Goal: Check status: Check status

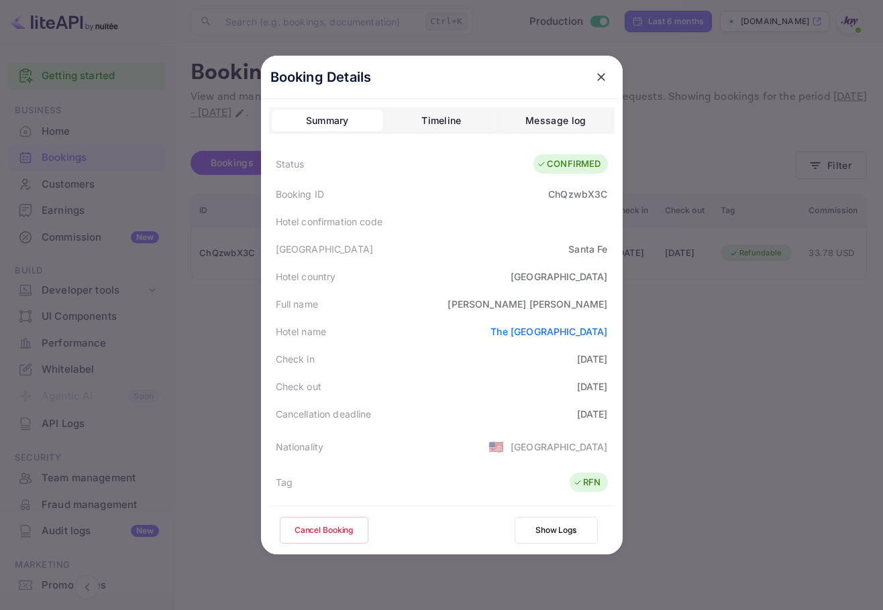
drag, startPoint x: 598, startPoint y: 80, endPoint x: 587, endPoint y: 80, distance: 11.4
click at [598, 80] on icon "close" at bounding box center [601, 77] width 8 height 8
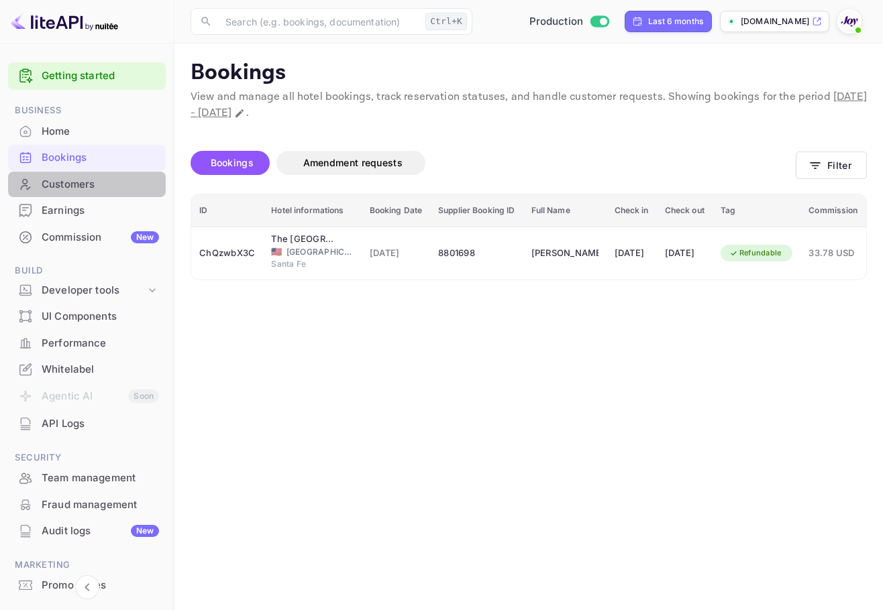
click at [93, 185] on div "Customers" at bounding box center [100, 184] width 117 height 15
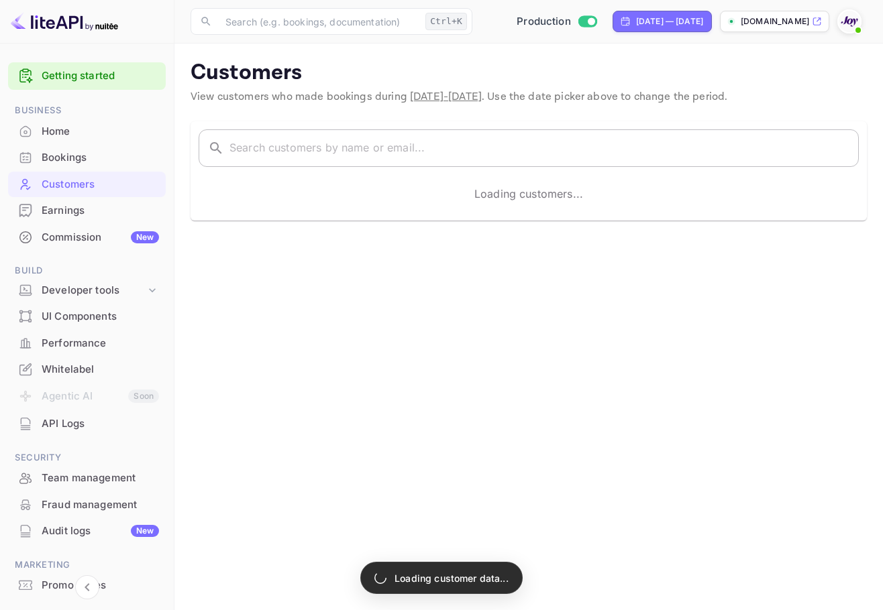
click at [541, 158] on input "text" at bounding box center [543, 148] width 629 height 38
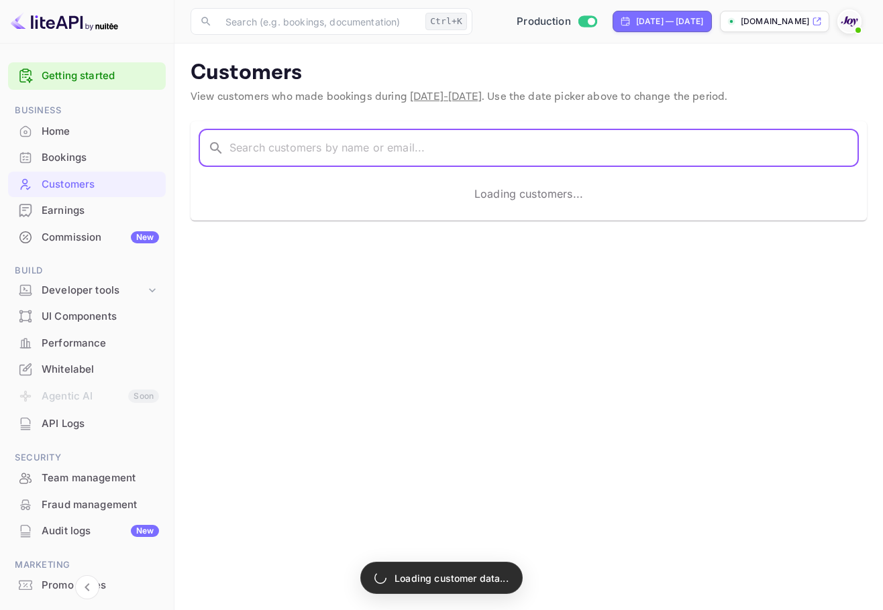
paste input "[PERSON_NAME]"
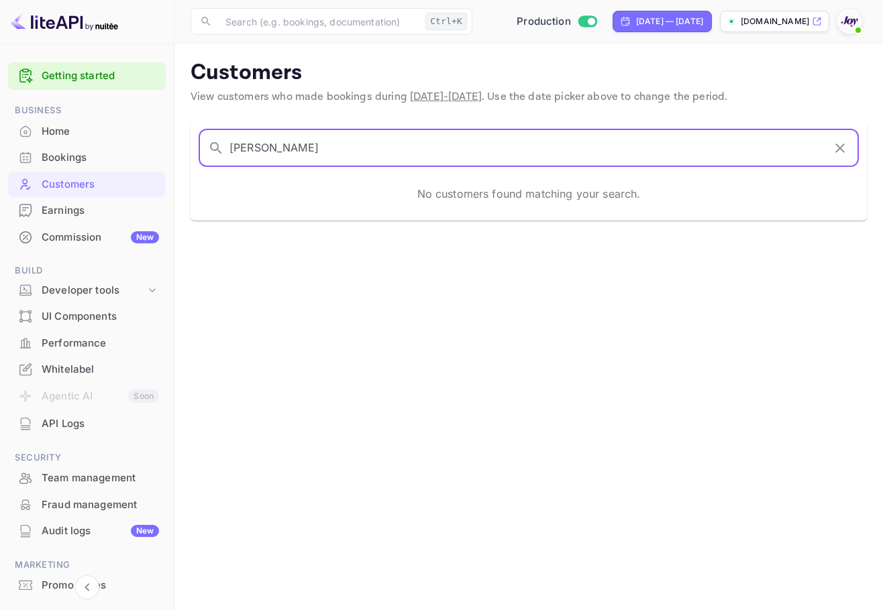
type input "[PERSON_NAME]"
click at [75, 148] on div "Bookings" at bounding box center [87, 158] width 158 height 26
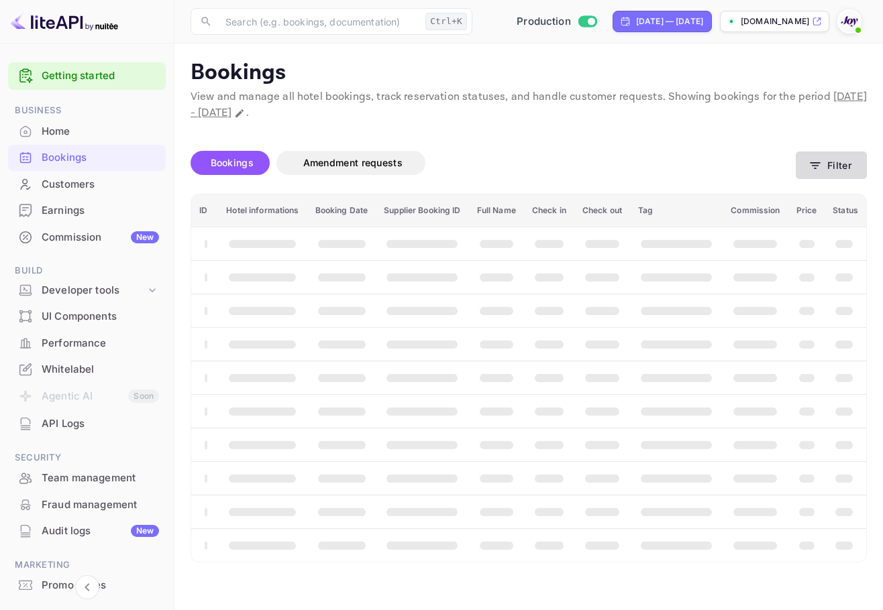
click at [820, 166] on icon "button" at bounding box center [814, 165] width 13 height 13
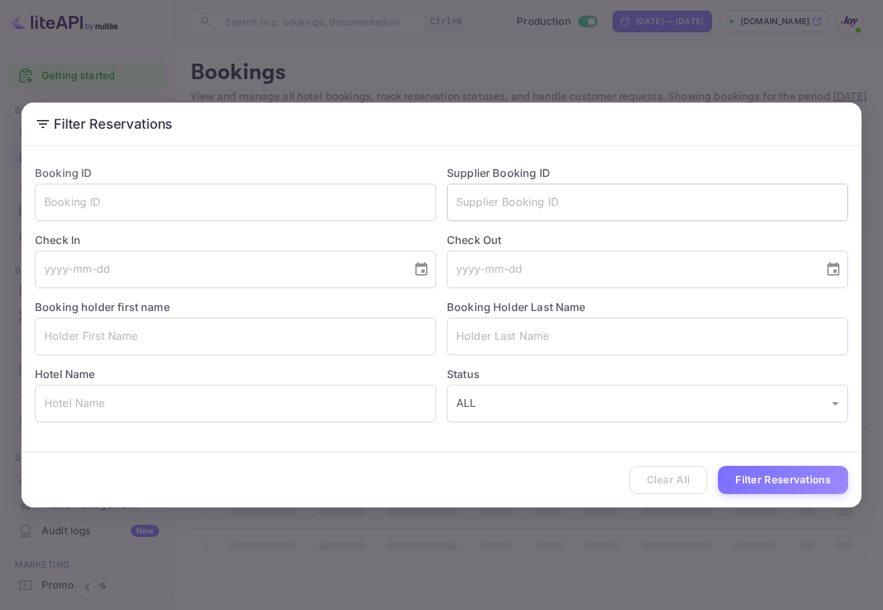
click at [539, 193] on input "text" at bounding box center [647, 203] width 401 height 38
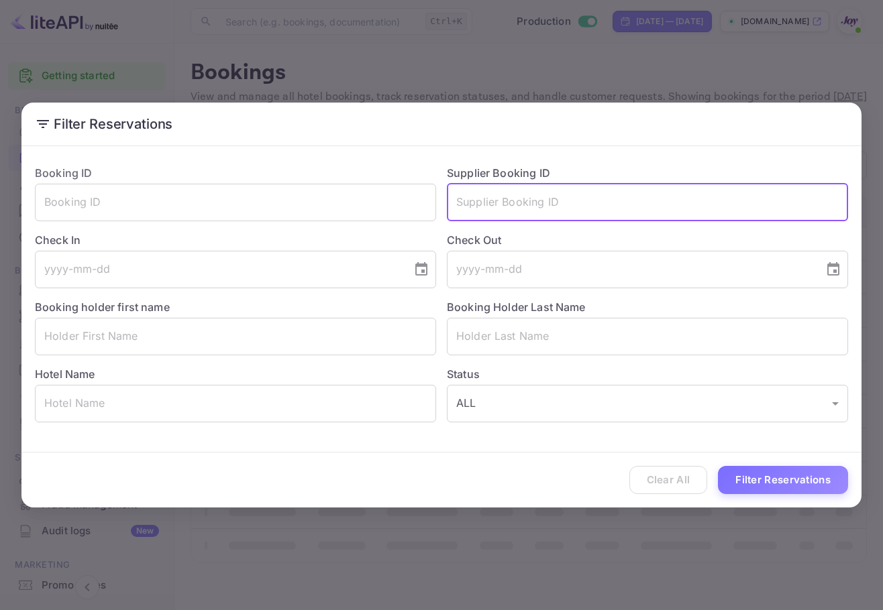
paste input "951490"
type input "951490"
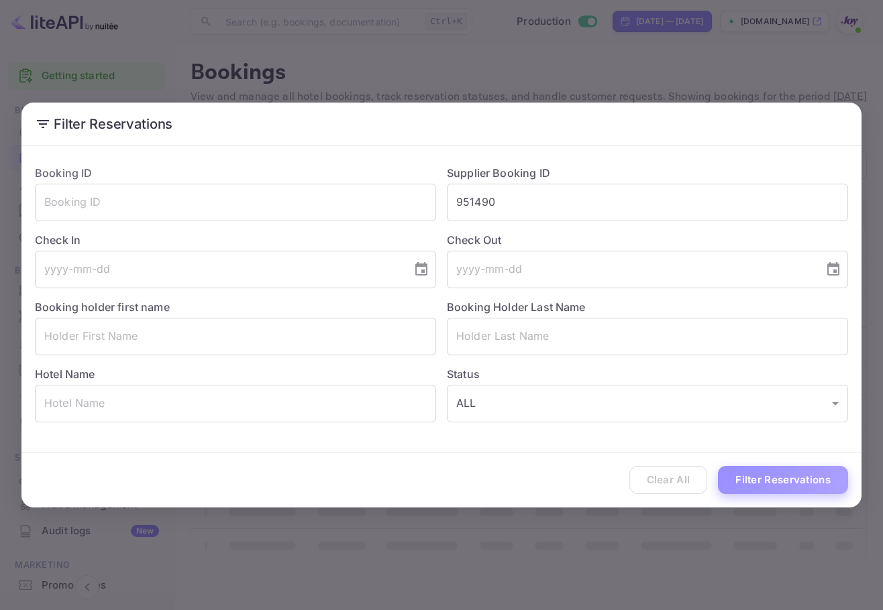
click at [777, 478] on button "Filter Reservations" at bounding box center [783, 480] width 130 height 29
click at [105, 104] on h2 "Filter Reservations" at bounding box center [441, 124] width 840 height 43
click at [101, 87] on div "Filter Reservations Booking ID ​ Supplier Booking ID 951490 ​ Check In ​ Check …" at bounding box center [441, 305] width 883 height 610
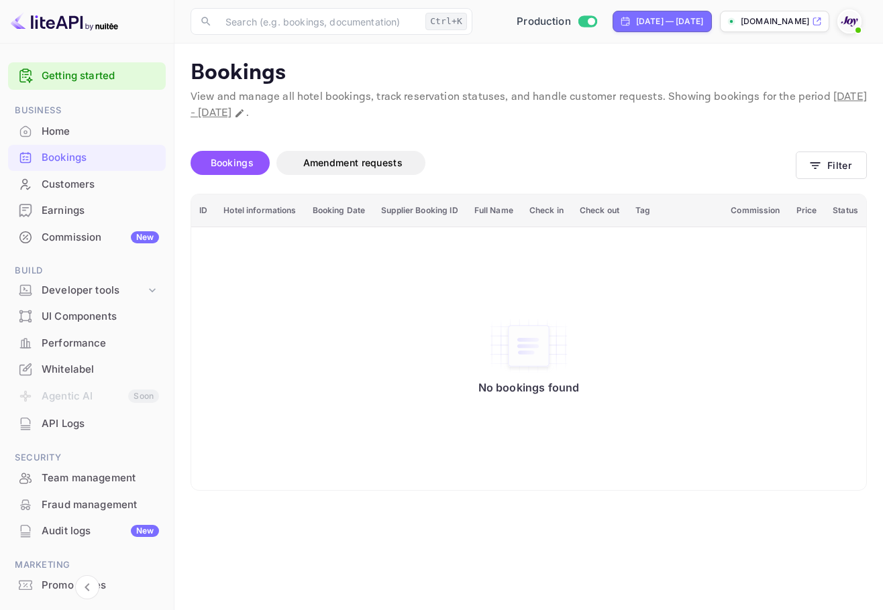
click at [79, 182] on div "Customers" at bounding box center [100, 184] width 117 height 15
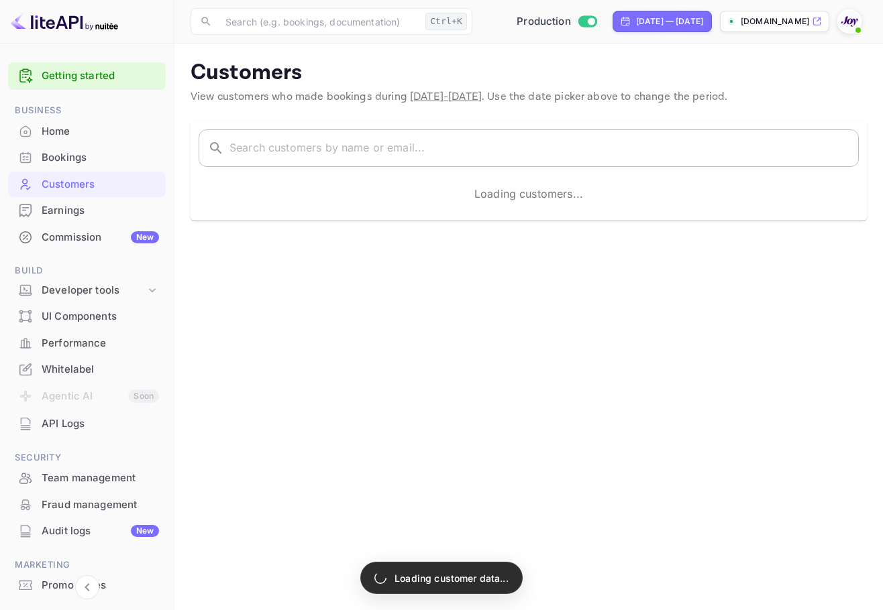
click at [312, 155] on input "text" at bounding box center [543, 148] width 629 height 38
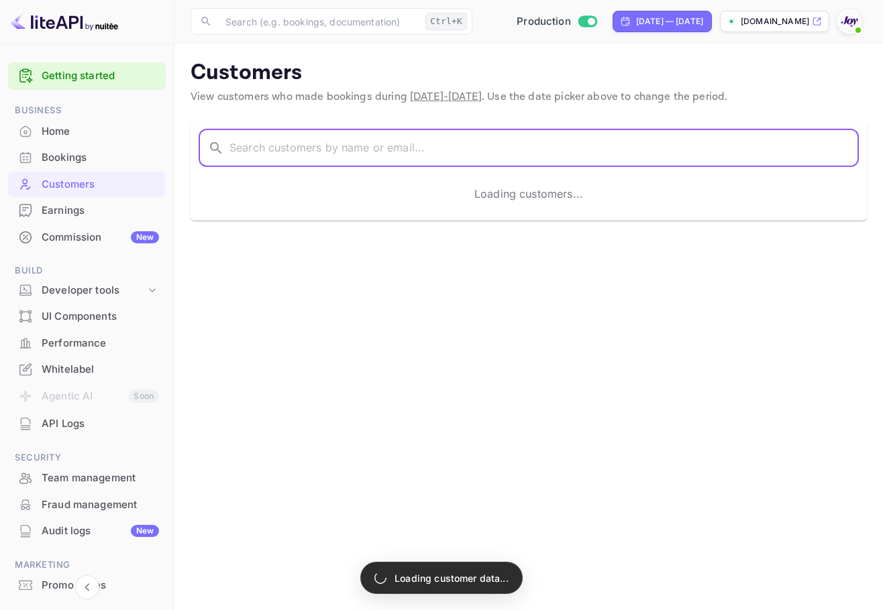
paste input "[PERSON_NAME]"
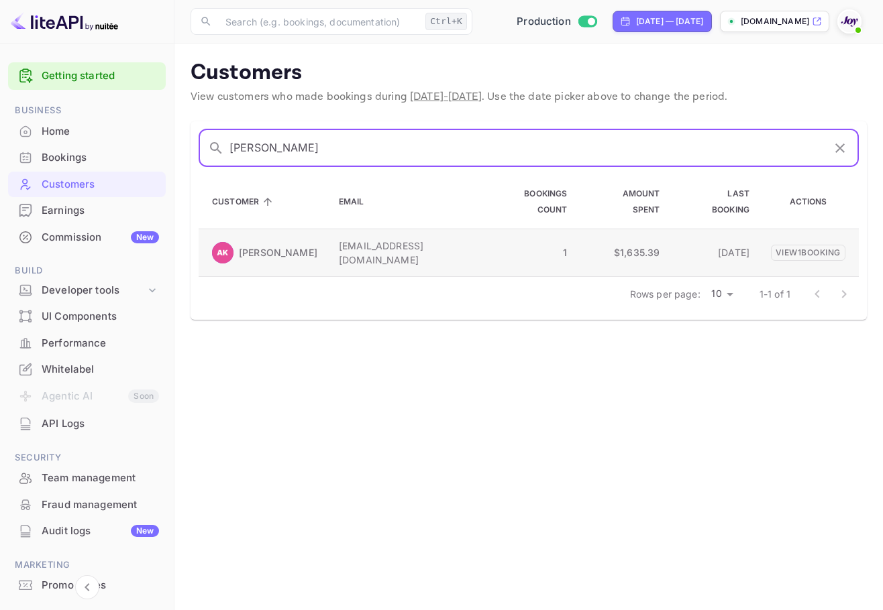
type input "[PERSON_NAME]"
click at [339, 239] on p "[EMAIL_ADDRESS][DOMAIN_NAME]" at bounding box center [403, 253] width 129 height 28
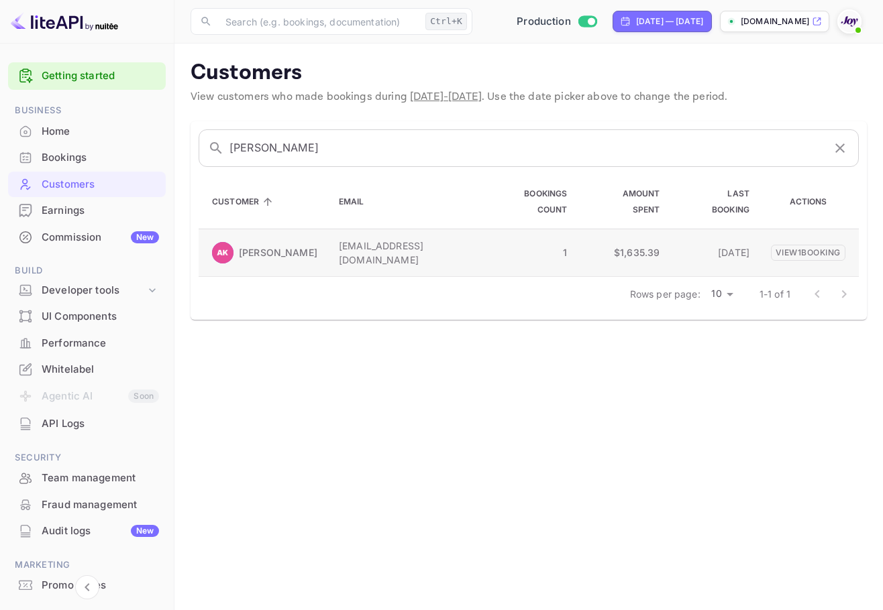
click at [218, 242] on img at bounding box center [222, 252] width 21 height 21
click at [836, 243] on td "View 1 booking" at bounding box center [809, 253] width 99 height 48
click at [828, 244] on p "View 1 booking" at bounding box center [808, 252] width 74 height 16
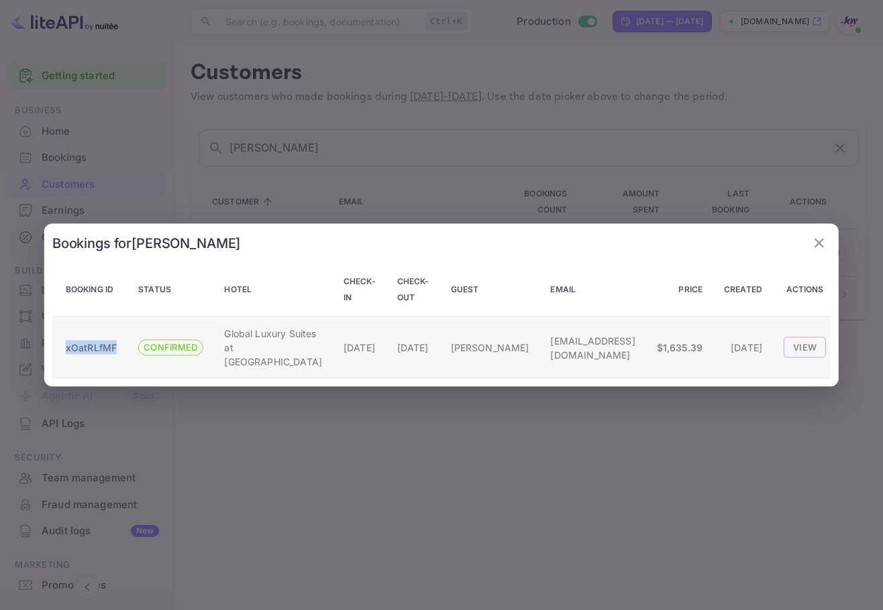
drag, startPoint x: 118, startPoint y: 349, endPoint x: 65, endPoint y: 353, distance: 53.2
click at [65, 353] on td "xOatRLfMF" at bounding box center [89, 348] width 75 height 62
copy p "xOatRLfMF"
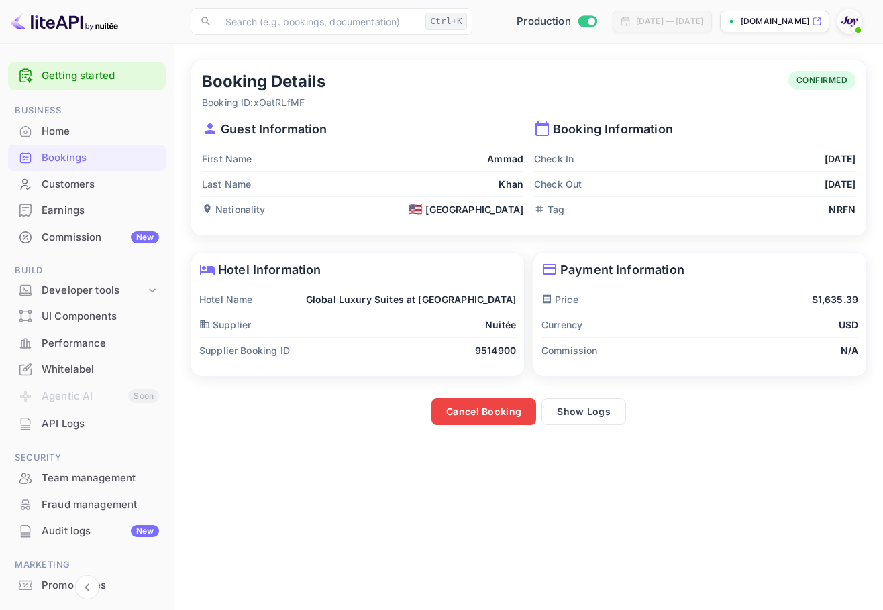
click at [91, 137] on div "Home" at bounding box center [100, 131] width 117 height 15
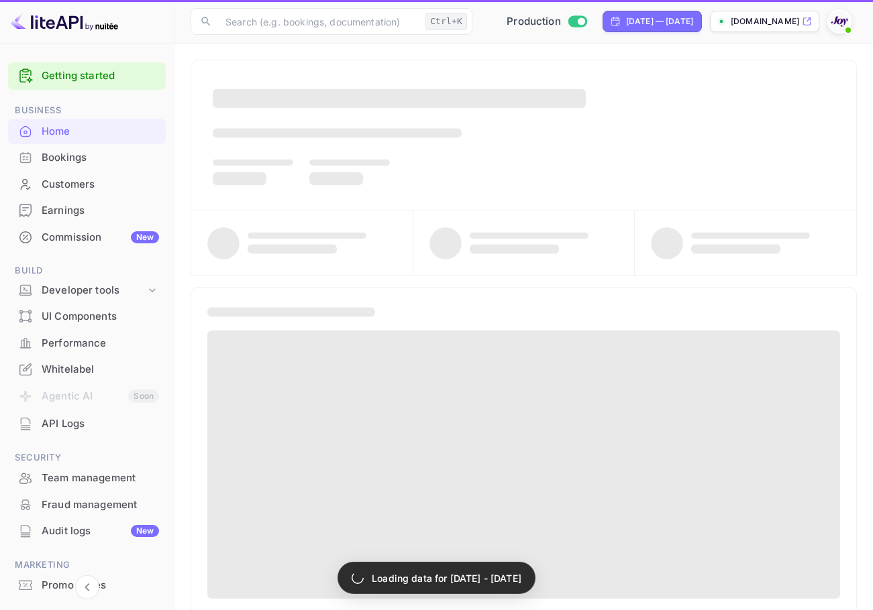
click at [92, 157] on div "Bookings" at bounding box center [100, 157] width 117 height 15
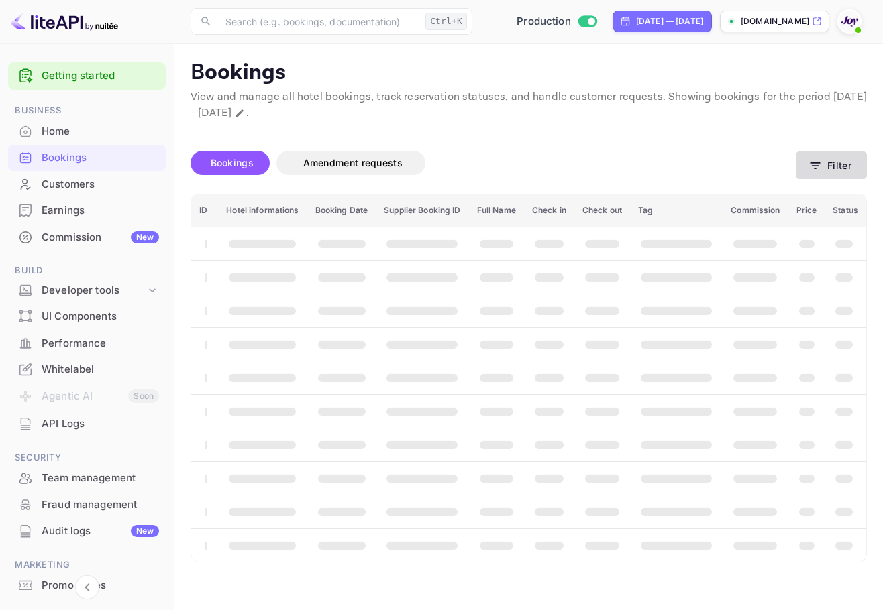
click at [832, 174] on button "Filter" at bounding box center [830, 165] width 71 height 27
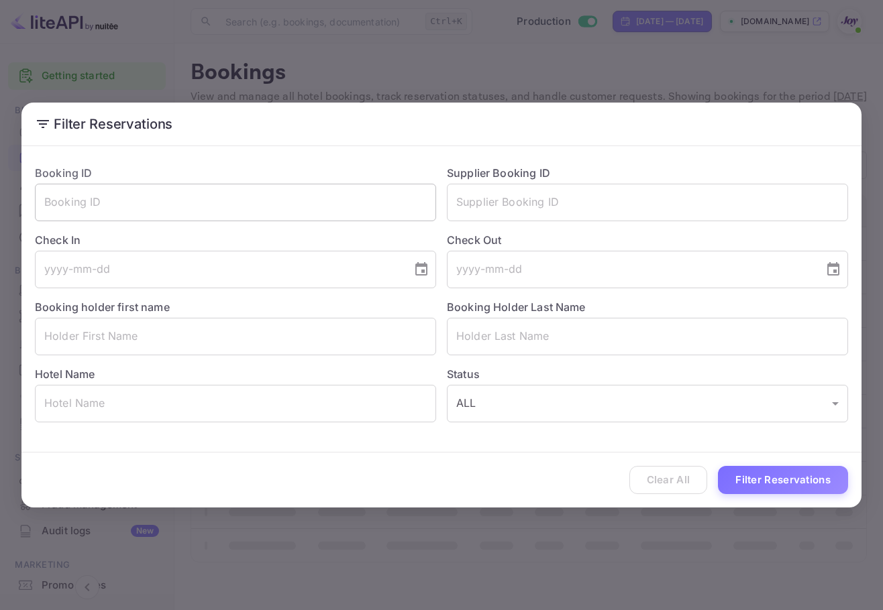
click at [274, 211] on input "text" at bounding box center [235, 203] width 401 height 38
paste input "xOatRLfMF"
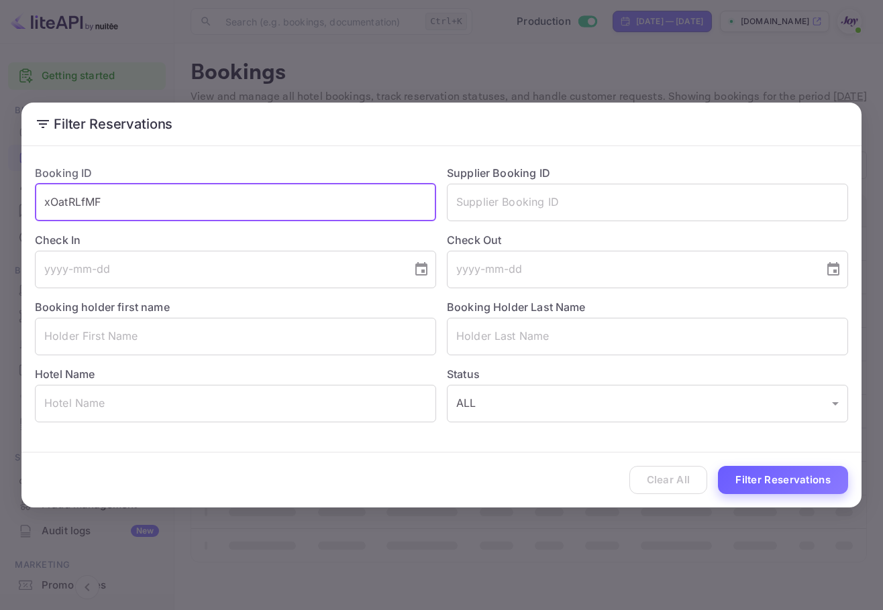
type input "xOatRLfMF"
click at [770, 492] on button "Filter Reservations" at bounding box center [783, 480] width 130 height 29
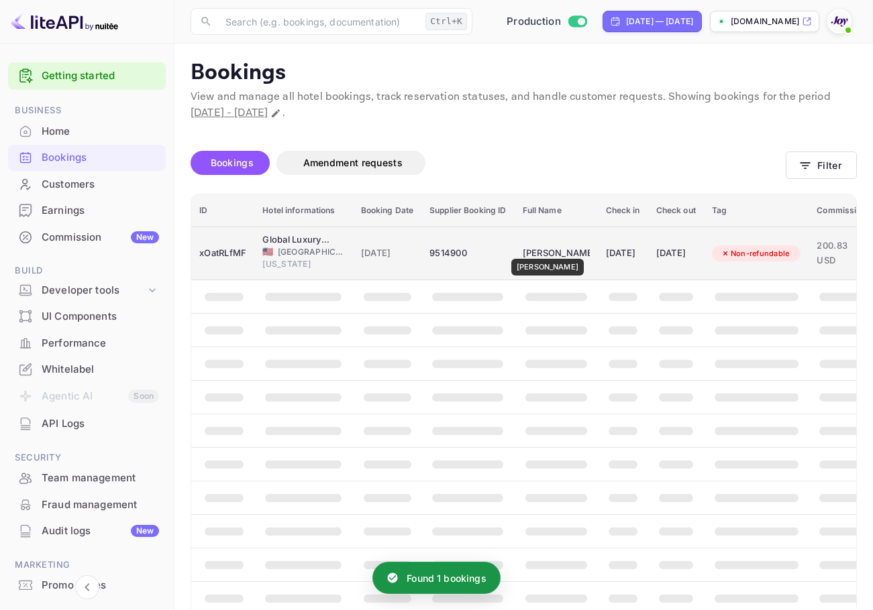
click at [541, 249] on div "[PERSON_NAME]" at bounding box center [555, 253] width 67 height 21
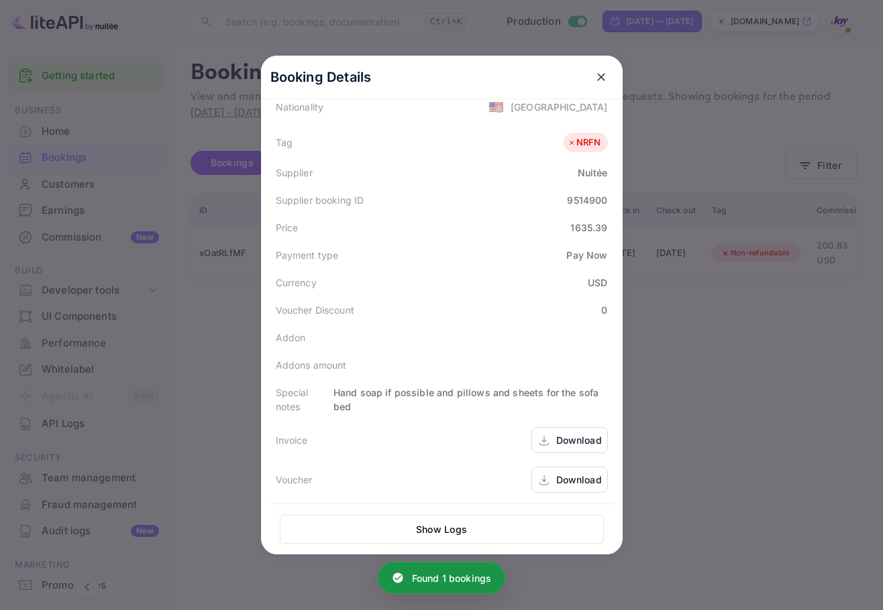
scroll to position [341, 0]
click at [563, 439] on div "Download" at bounding box center [579, 439] width 46 height 14
click at [590, 478] on div "Download" at bounding box center [579, 478] width 46 height 14
drag, startPoint x: 585, startPoint y: 78, endPoint x: 594, endPoint y: 79, distance: 8.8
click at [594, 79] on button "close" at bounding box center [601, 77] width 24 height 24
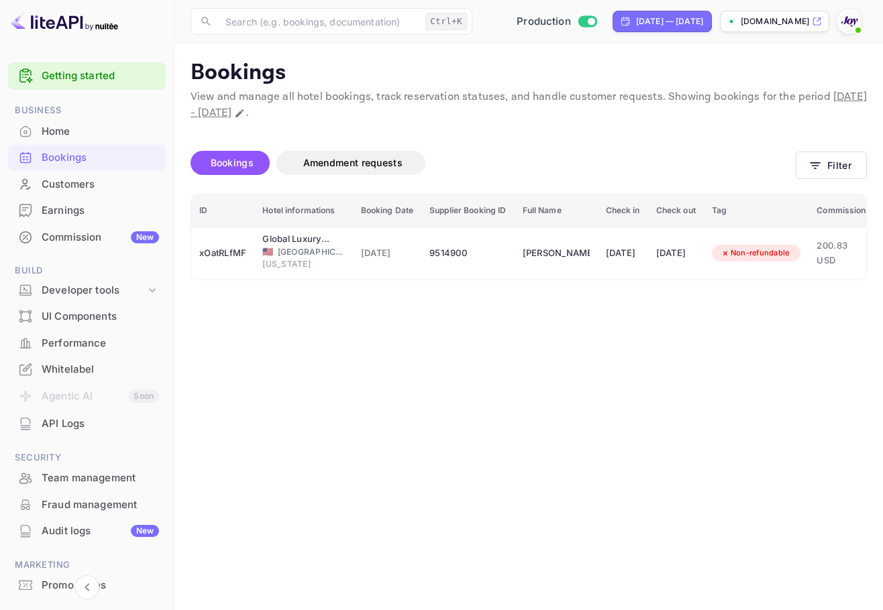
click at [82, 184] on div "Customers" at bounding box center [100, 184] width 117 height 15
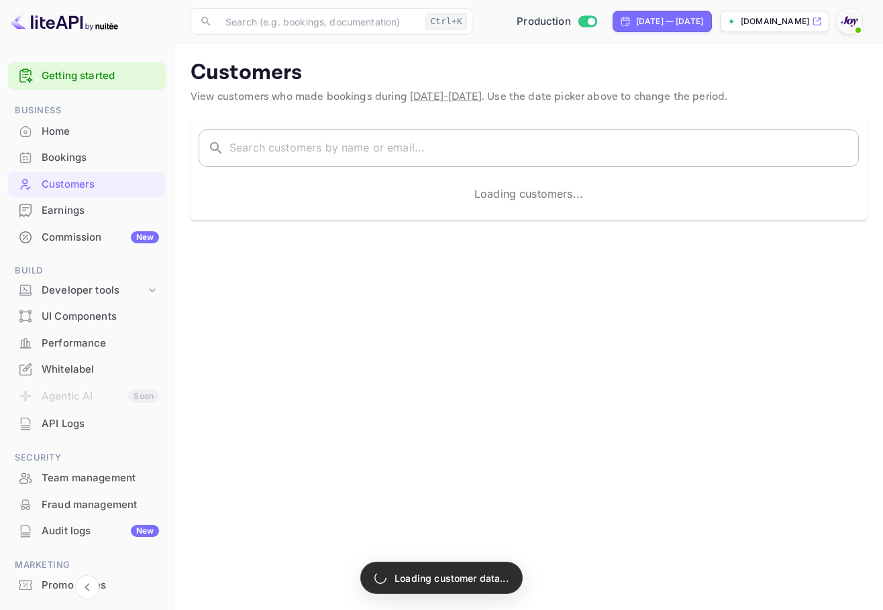
click at [469, 148] on input "text" at bounding box center [543, 148] width 629 height 38
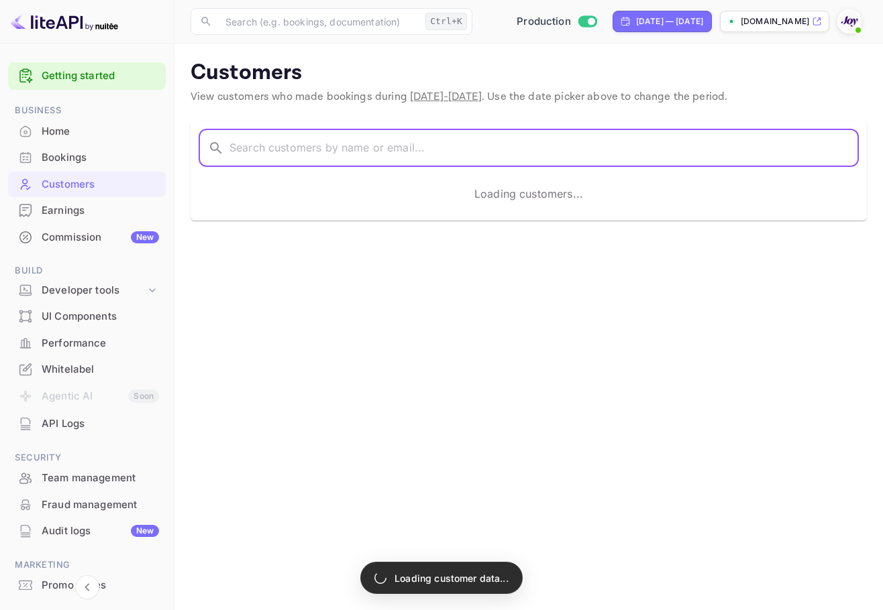
paste input "[PERSON_NAME]"
type input "[PERSON_NAME]"
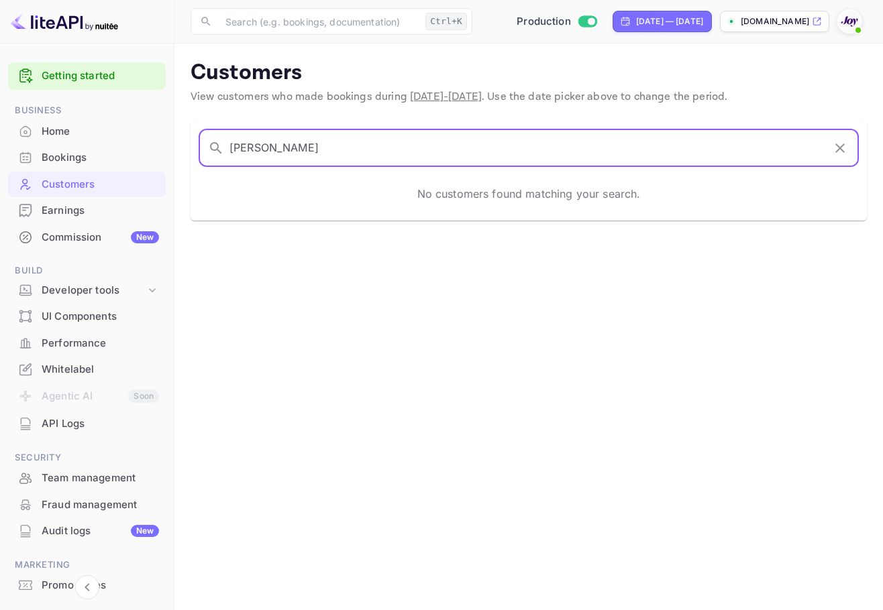
drag, startPoint x: 383, startPoint y: 148, endPoint x: 96, endPoint y: 150, distance: 287.0
click at [96, 150] on div "Getting started Business Home Bookings Customers Earnings Commission New Build …" at bounding box center [441, 305] width 883 height 610
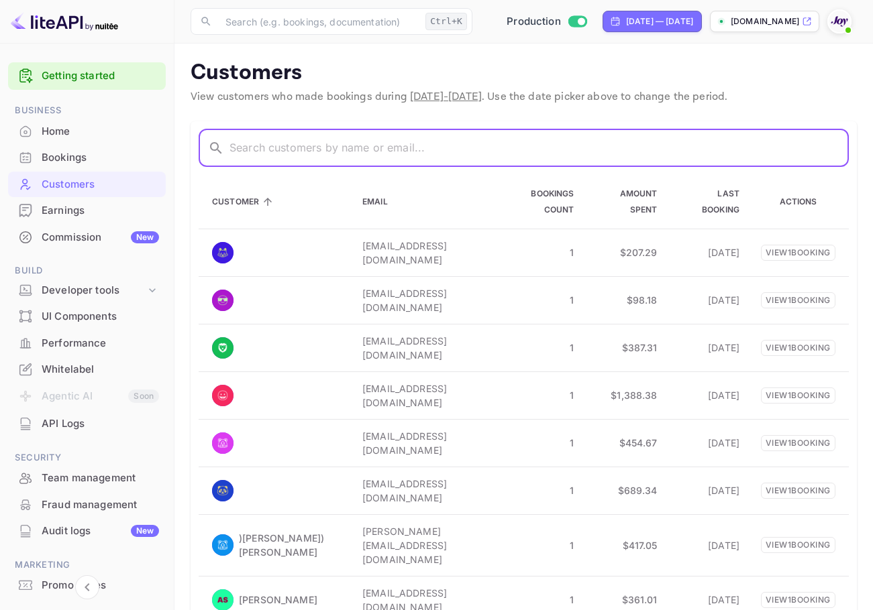
click at [340, 160] on input "text" at bounding box center [538, 148] width 619 height 38
paste input "[PERSON_NAME]"
type input "[PERSON_NAME]"
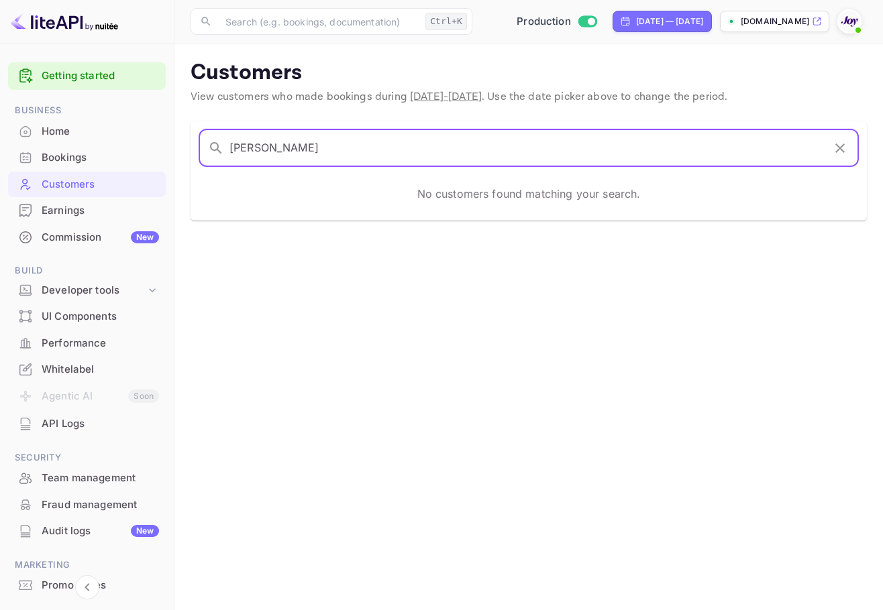
drag, startPoint x: 358, startPoint y: 147, endPoint x: 93, endPoint y: 168, distance: 265.7
click at [91, 168] on div "Getting started Business Home Bookings Customers Earnings Commission New Build …" at bounding box center [441, 305] width 883 height 610
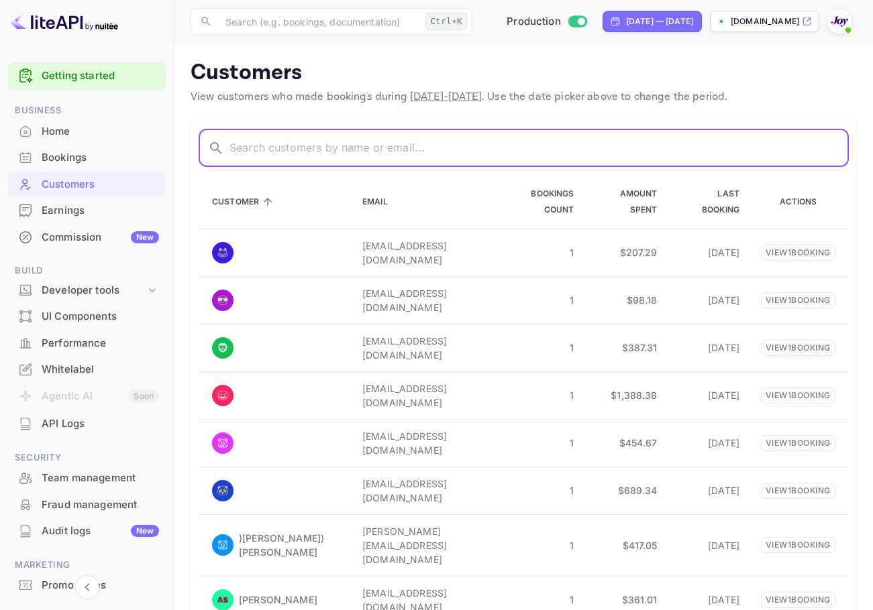
click at [300, 142] on input "text" at bounding box center [538, 148] width 619 height 38
paste input "[PERSON_NAME]"
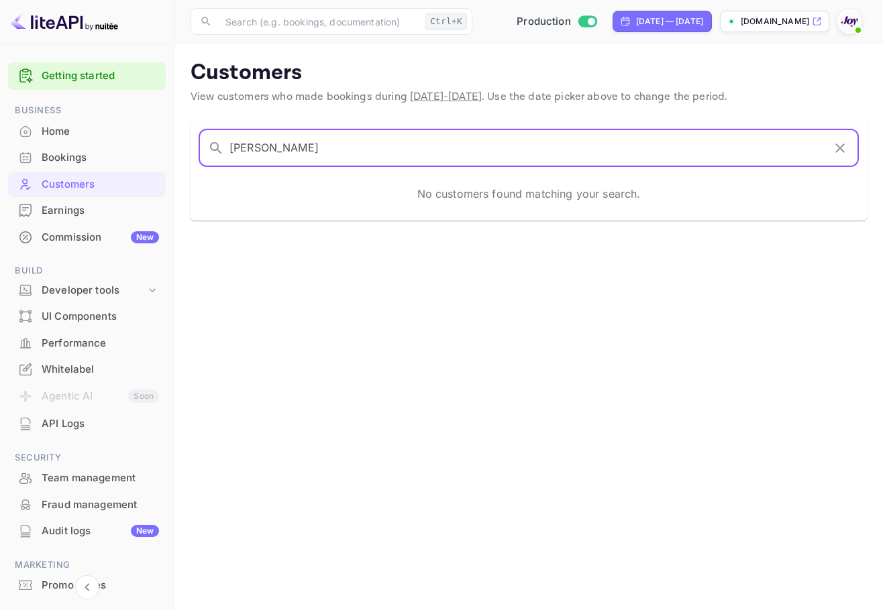
drag, startPoint x: 57, startPoint y: 144, endPoint x: 66, endPoint y: 114, distance: 30.8
click at [29, 144] on div "Getting started Business Home Bookings Customers Earnings Commission New Build …" at bounding box center [441, 305] width 883 height 610
type input "[PERSON_NAME]"
